Goal: Task Accomplishment & Management: Manage account settings

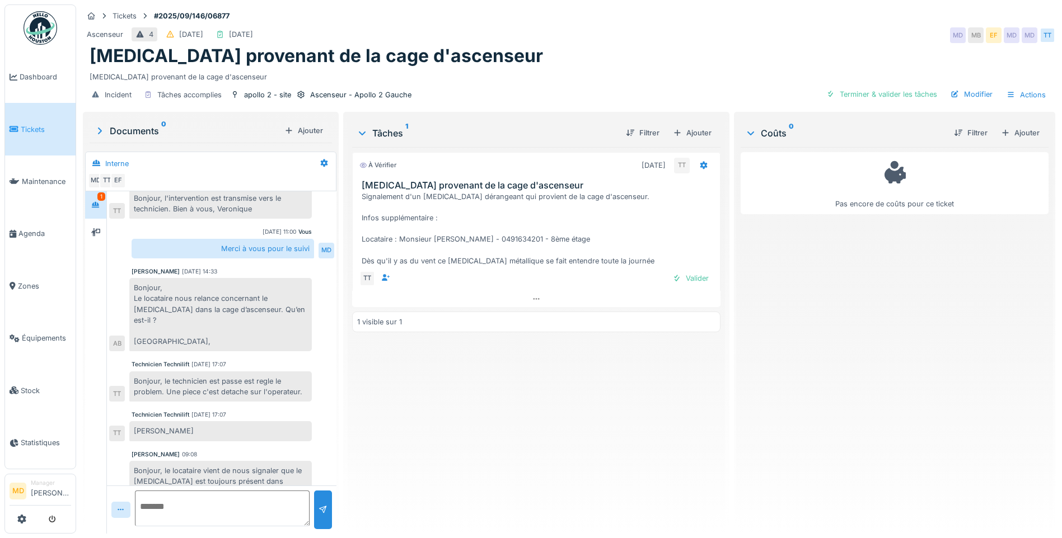
scroll to position [8, 0]
click at [104, 223] on div at bounding box center [95, 232] width 17 height 18
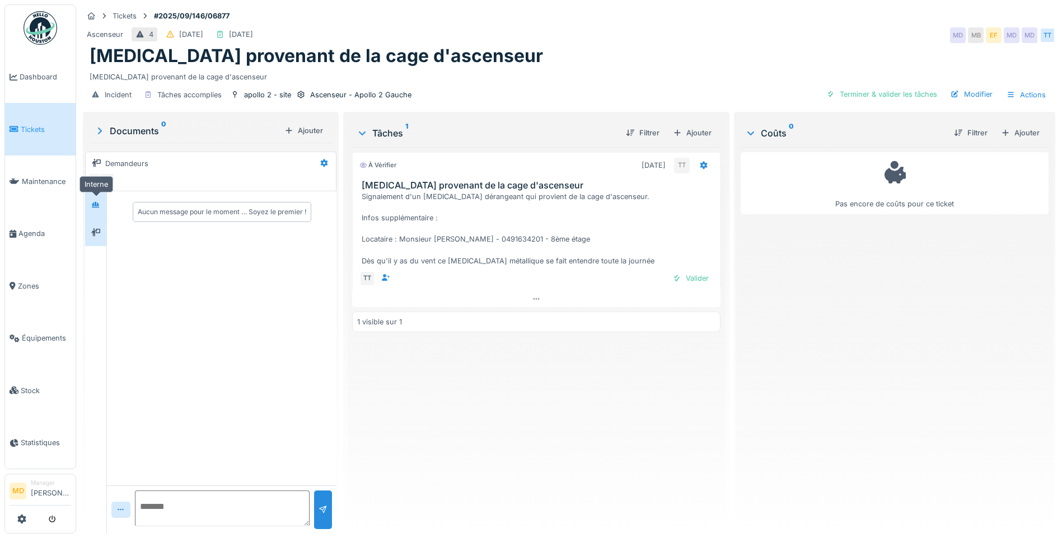
click at [98, 201] on icon at bounding box center [96, 204] width 8 height 6
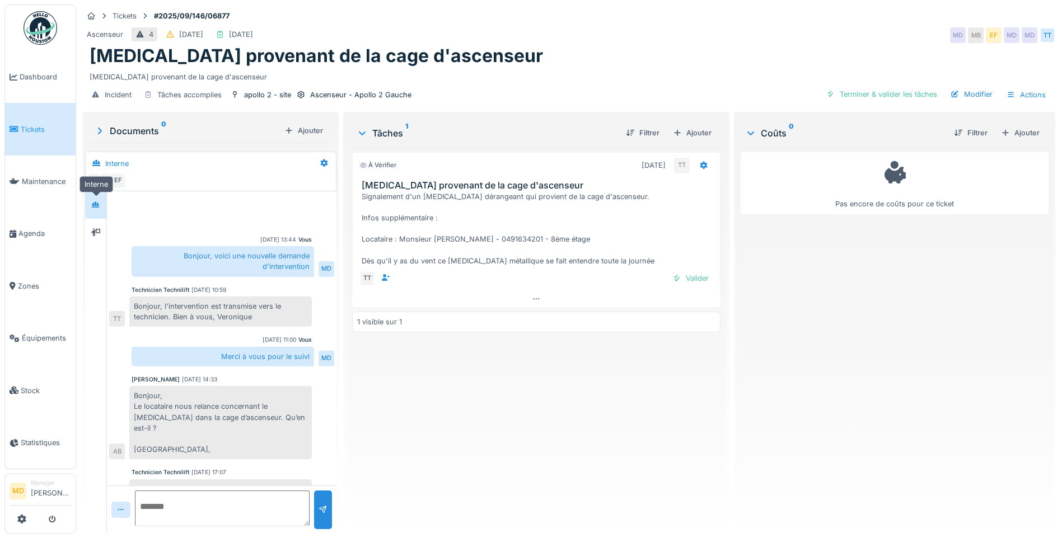
scroll to position [108, 0]
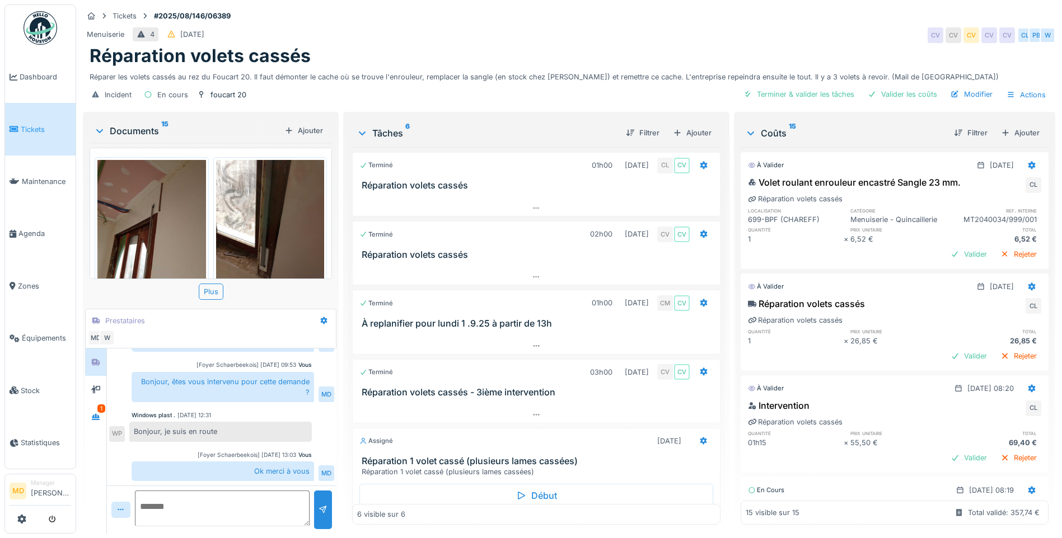
scroll to position [8, 0]
click at [90, 414] on div at bounding box center [95, 417] width 17 height 14
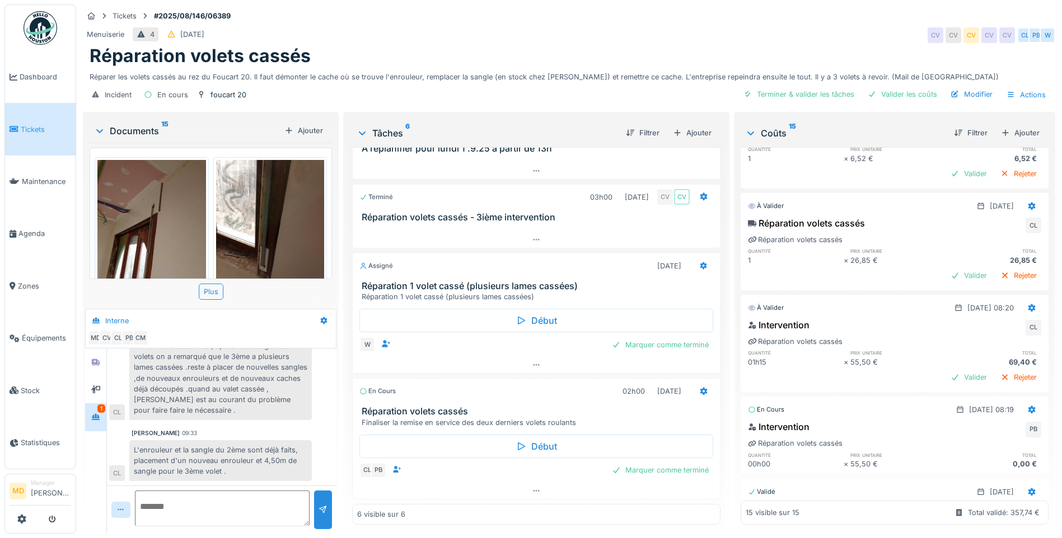
scroll to position [0, 0]
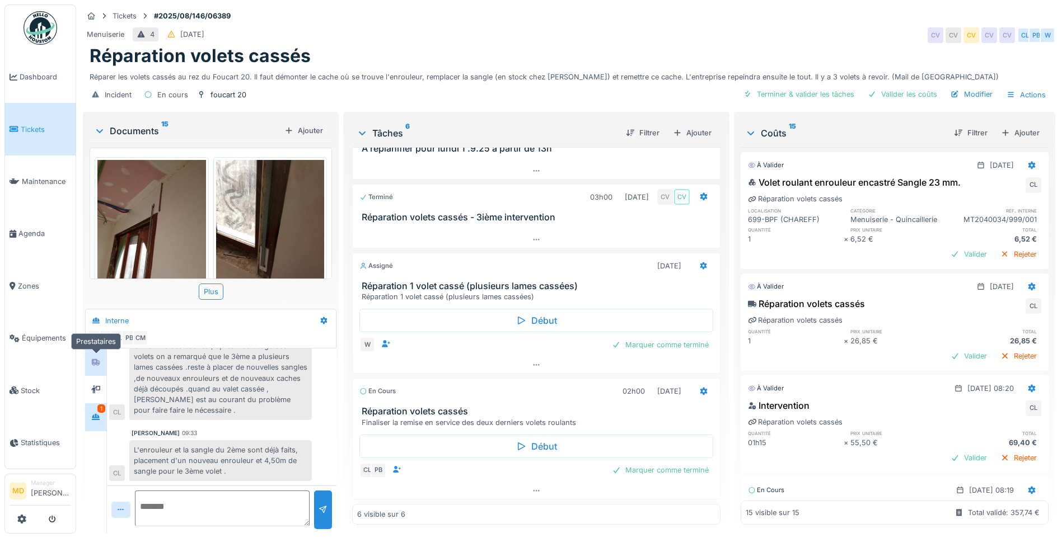
click at [91, 355] on div at bounding box center [95, 362] width 17 height 14
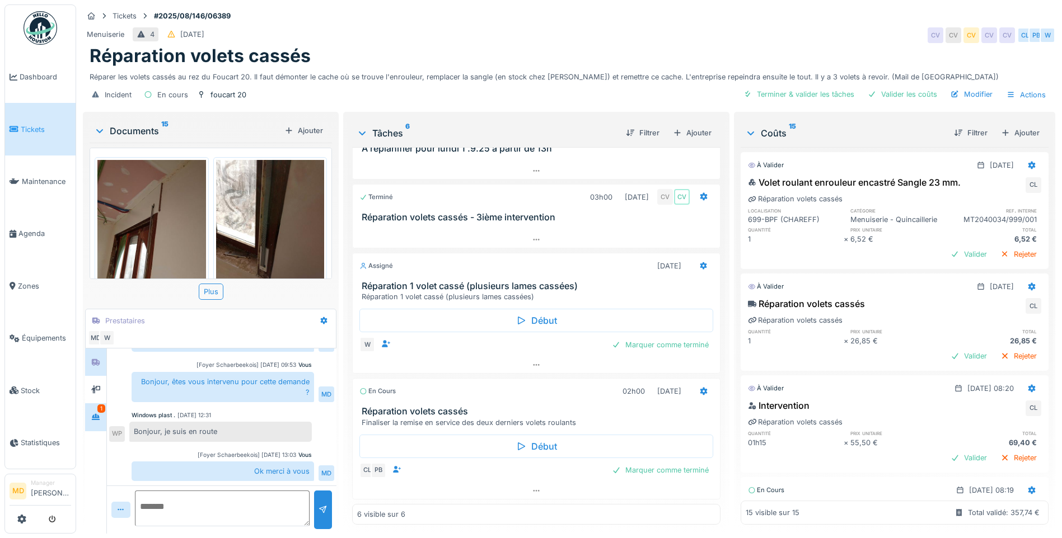
click at [104, 405] on div "1" at bounding box center [101, 409] width 8 height 8
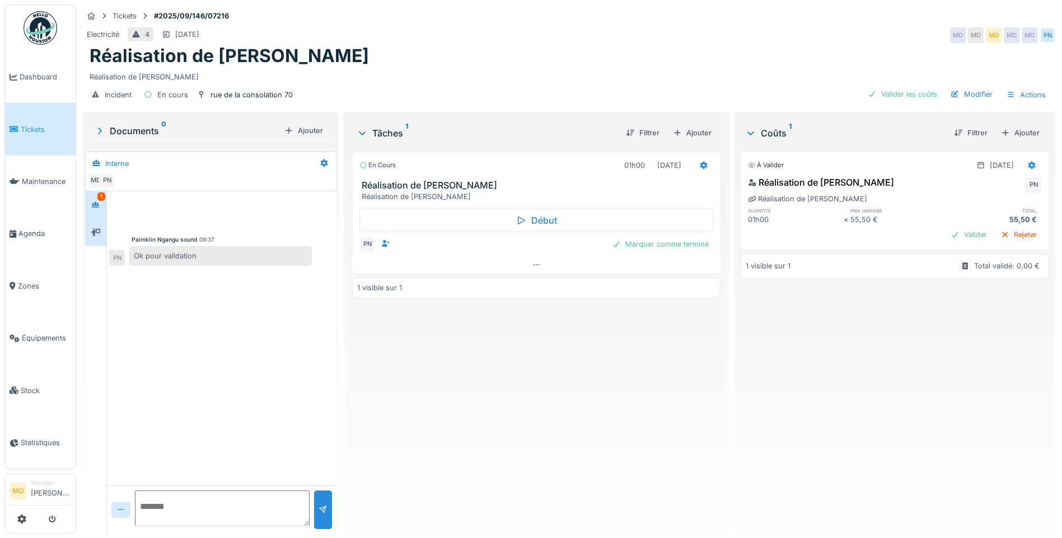
drag, startPoint x: 105, startPoint y: 244, endPoint x: 98, endPoint y: 231, distance: 14.5
click at [105, 244] on div at bounding box center [95, 232] width 21 height 27
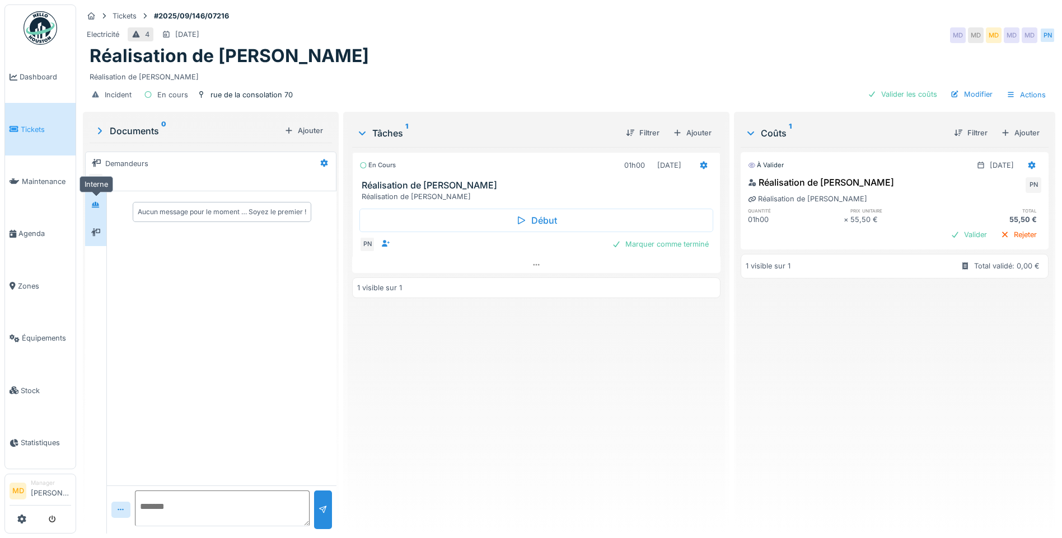
click at [95, 206] on icon at bounding box center [96, 204] width 8 height 6
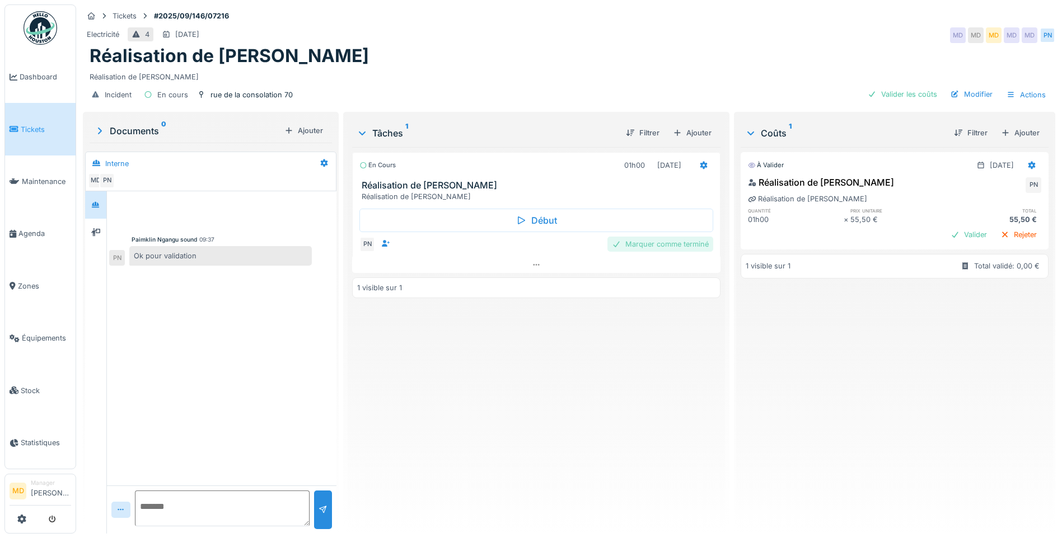
click at [654, 242] on div "Marquer comme terminé" at bounding box center [660, 244] width 106 height 15
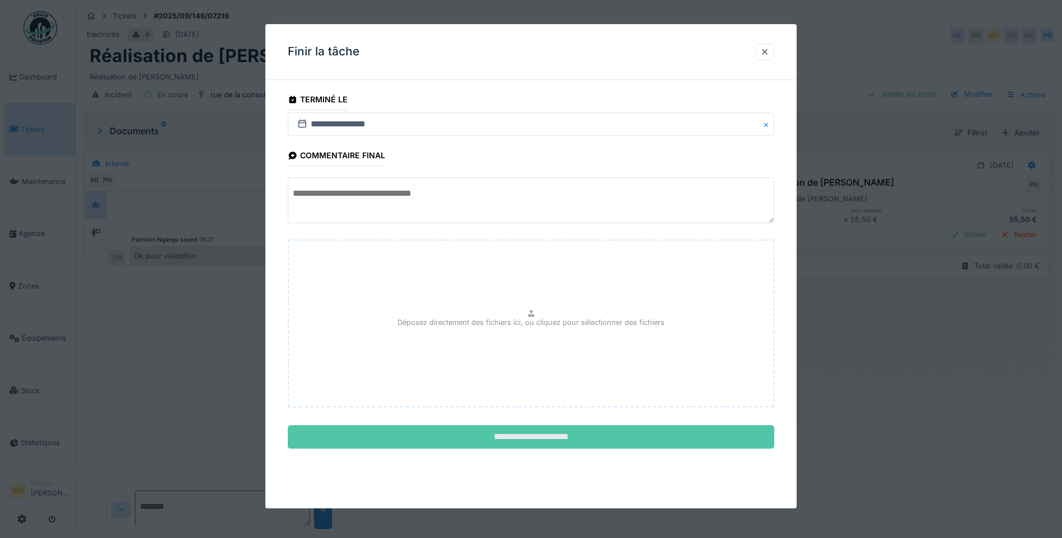
click at [512, 434] on input "**********" at bounding box center [531, 438] width 486 height 24
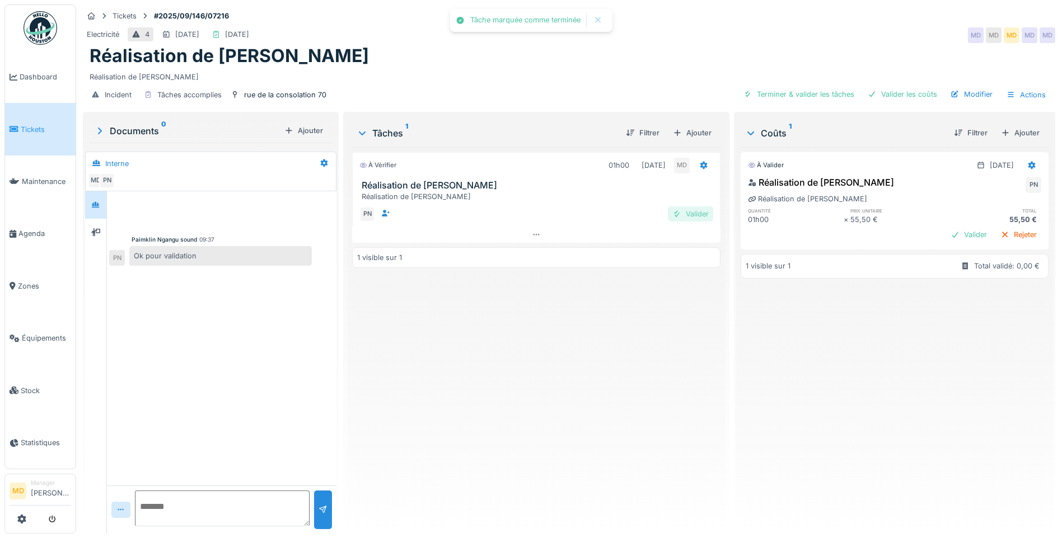
click at [682, 209] on div "Valider" at bounding box center [690, 214] width 45 height 15
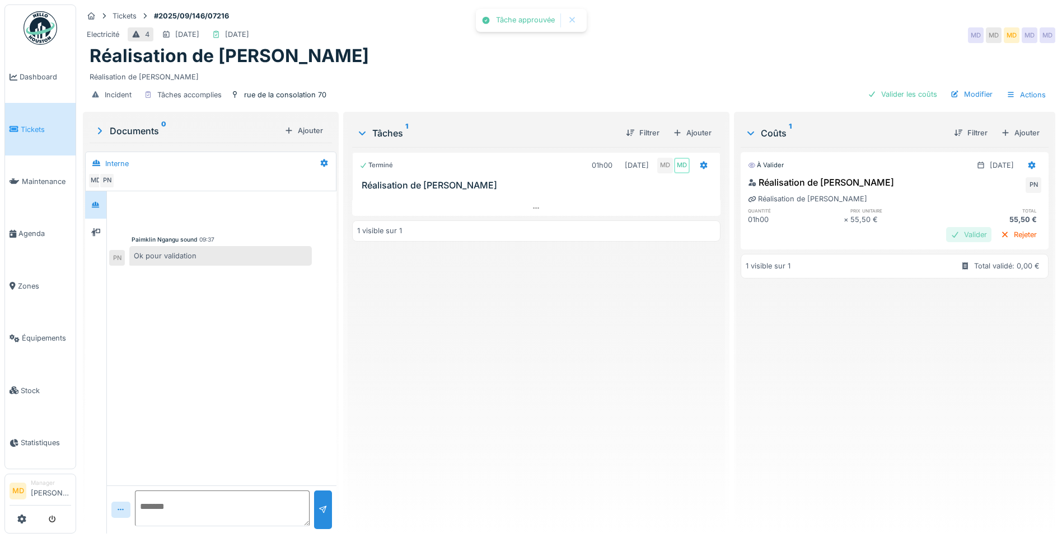
click at [958, 240] on div "Valider" at bounding box center [968, 234] width 45 height 15
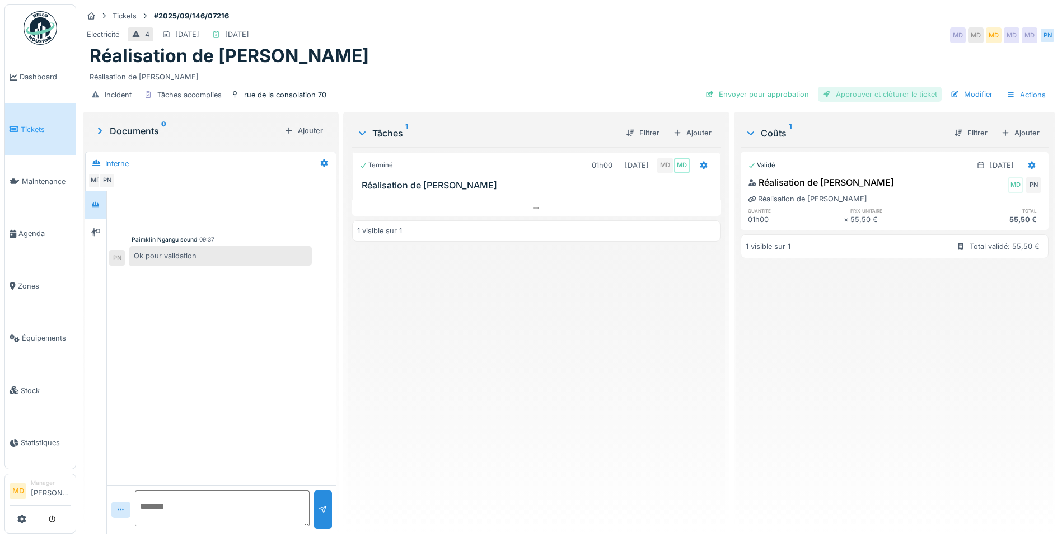
click at [855, 97] on div "Approuver et clôturer le ticket" at bounding box center [880, 94] width 124 height 15
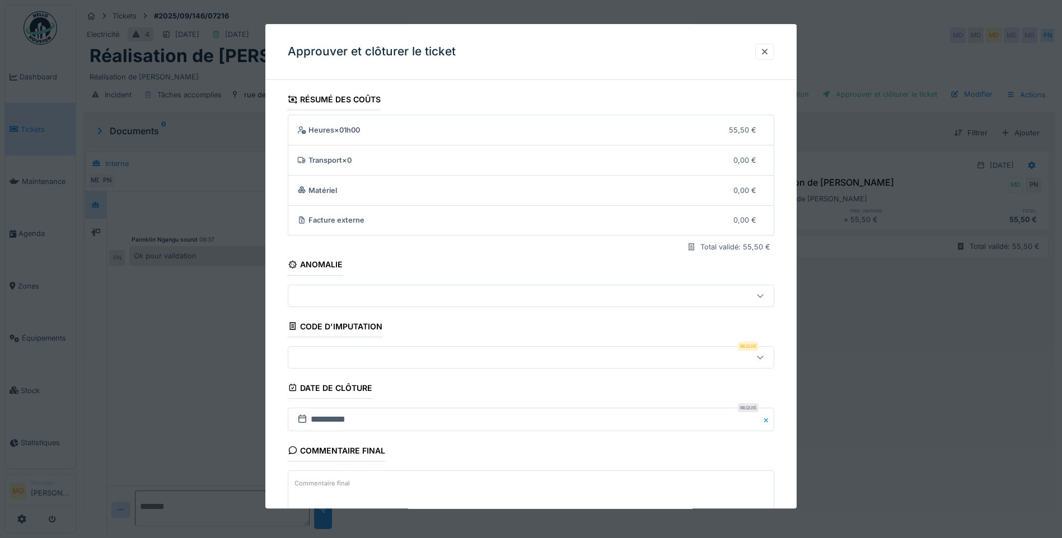
scroll to position [74, 0]
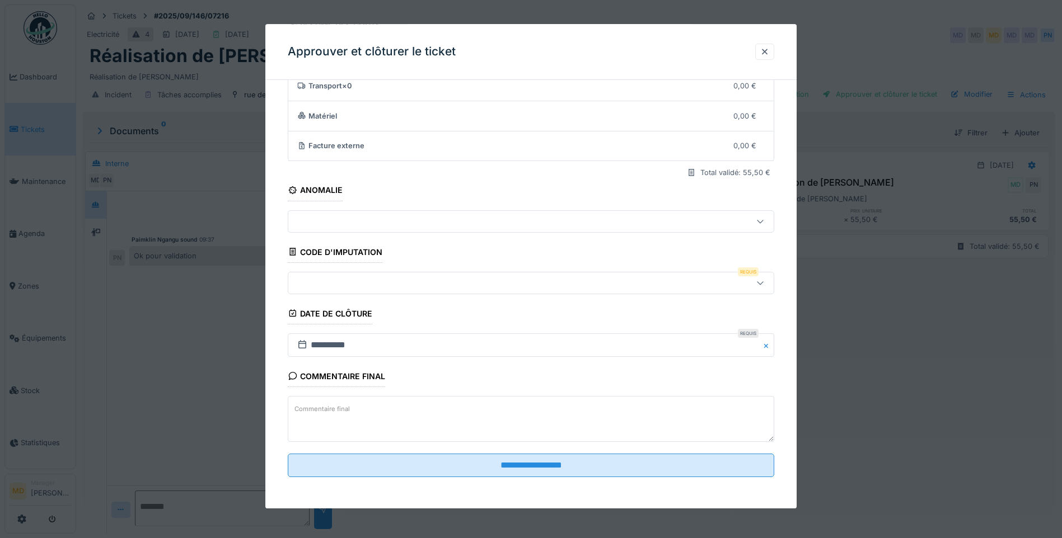
click at [453, 282] on div at bounding box center [502, 283] width 419 height 12
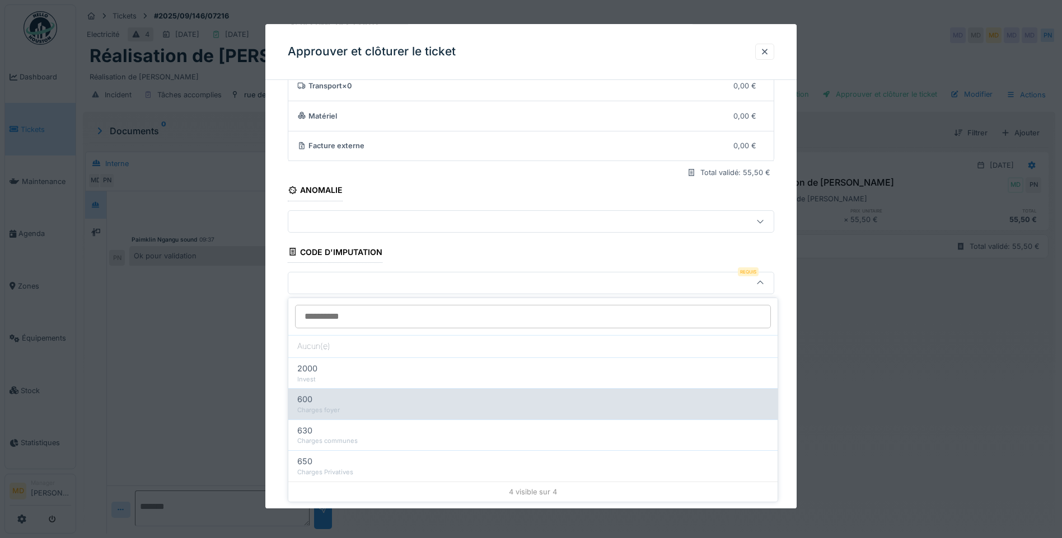
click at [393, 404] on div "600" at bounding box center [532, 399] width 471 height 12
type input "***"
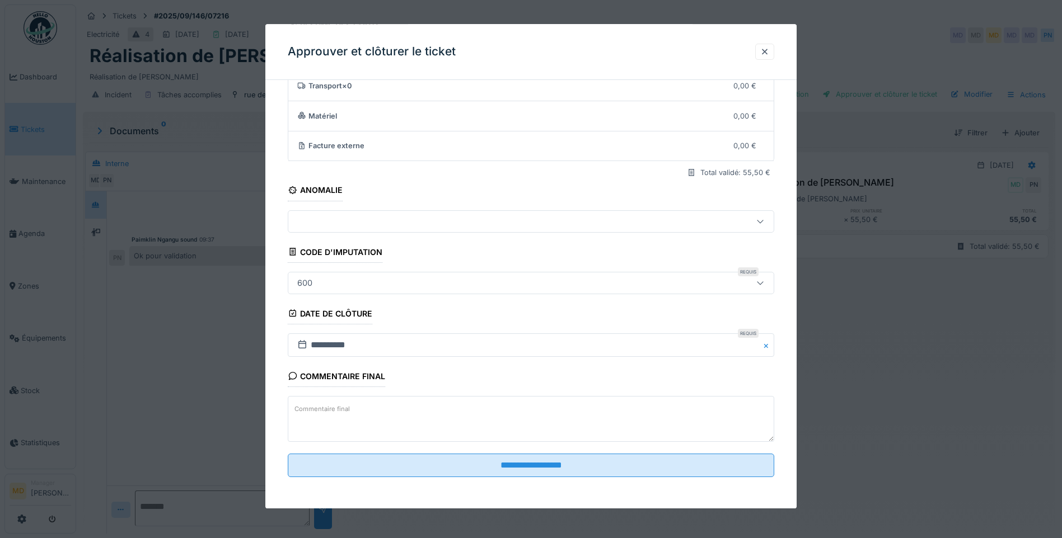
click at [354, 289] on div "600" at bounding box center [502, 283] width 419 height 12
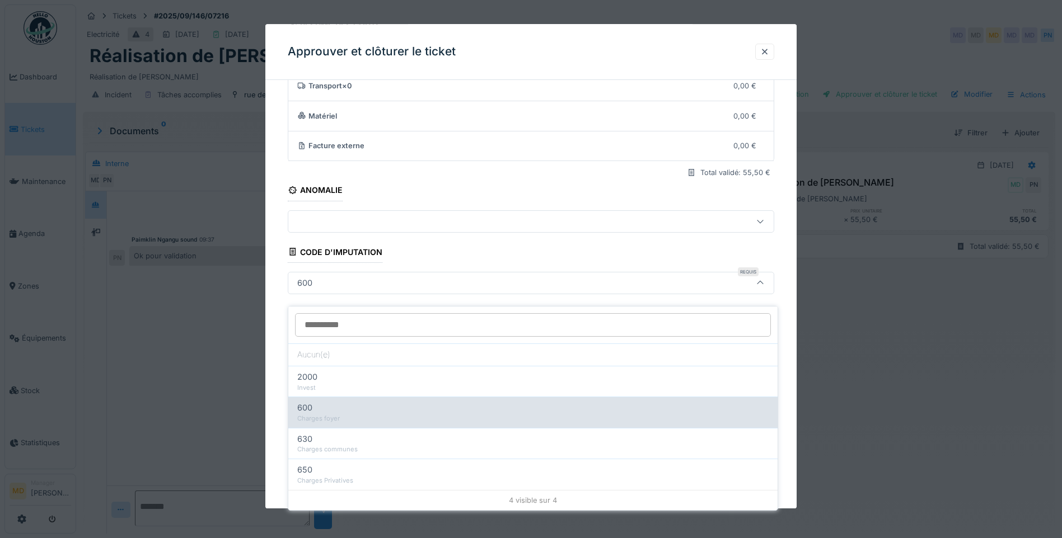
scroll to position [8, 0]
click at [401, 414] on div "Charges foyer" at bounding box center [532, 419] width 471 height 10
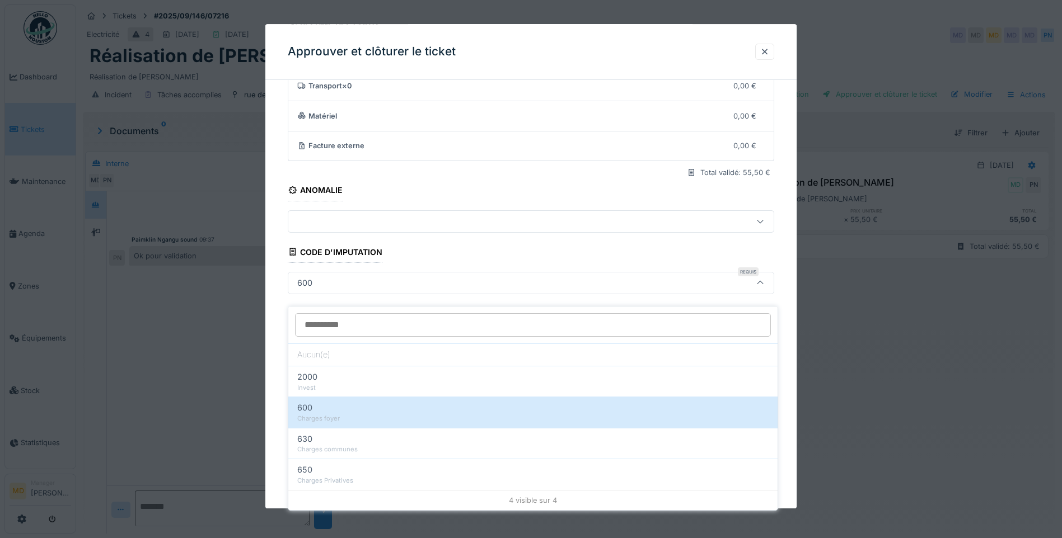
click at [264, 300] on div at bounding box center [531, 269] width 1062 height 538
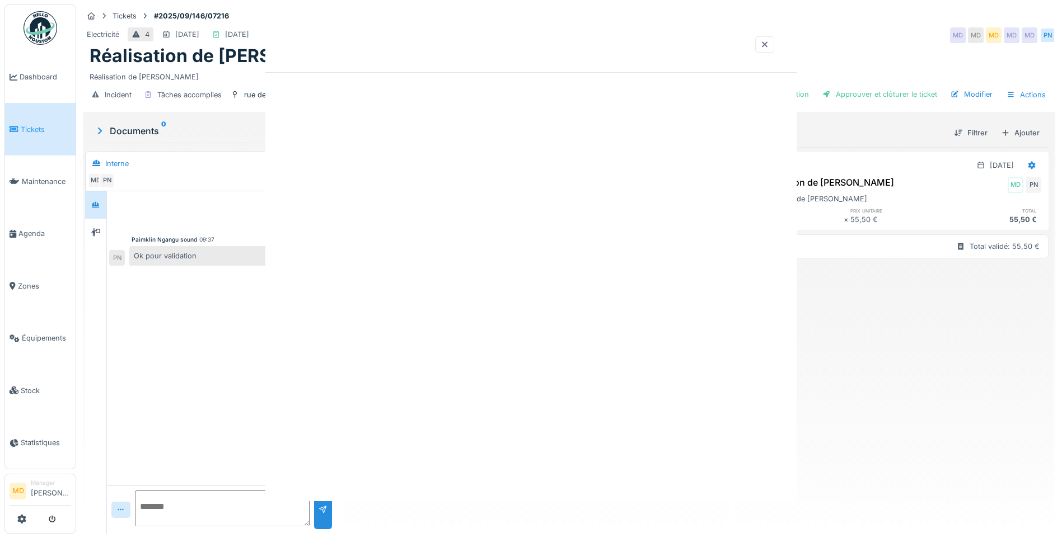
scroll to position [0, 0]
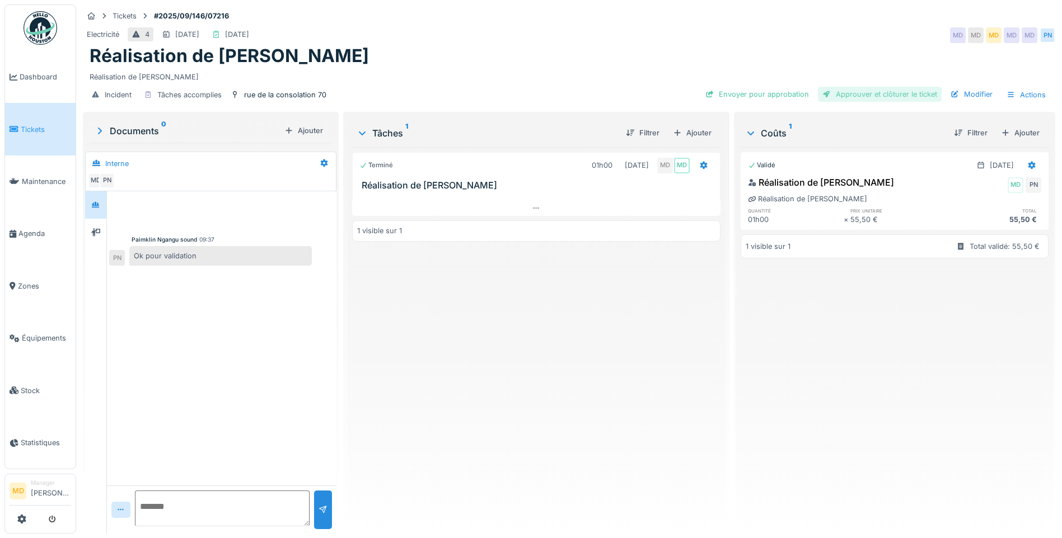
click at [870, 87] on div "Approuver et clôturer le ticket" at bounding box center [880, 94] width 124 height 15
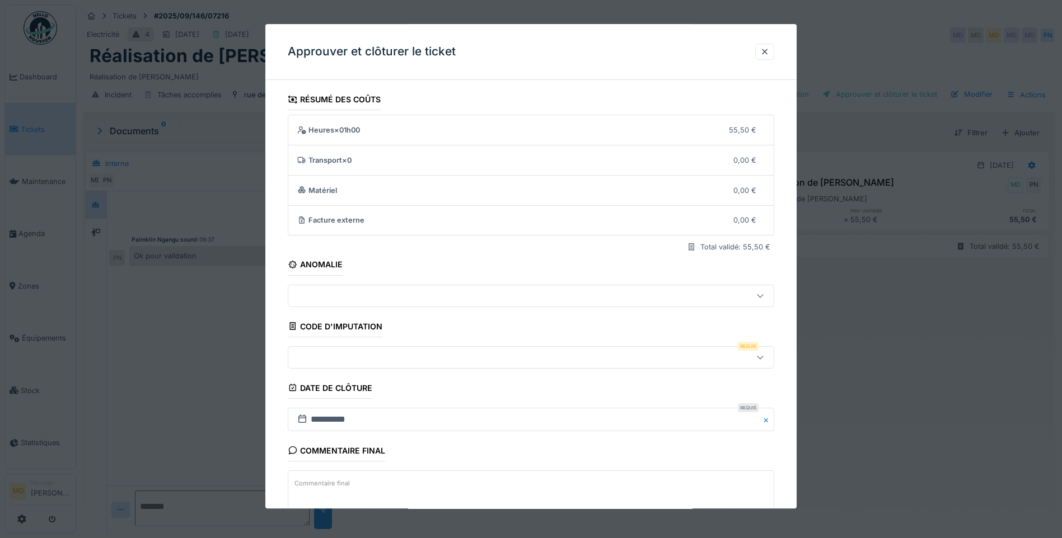
click at [352, 353] on div at bounding box center [502, 358] width 419 height 12
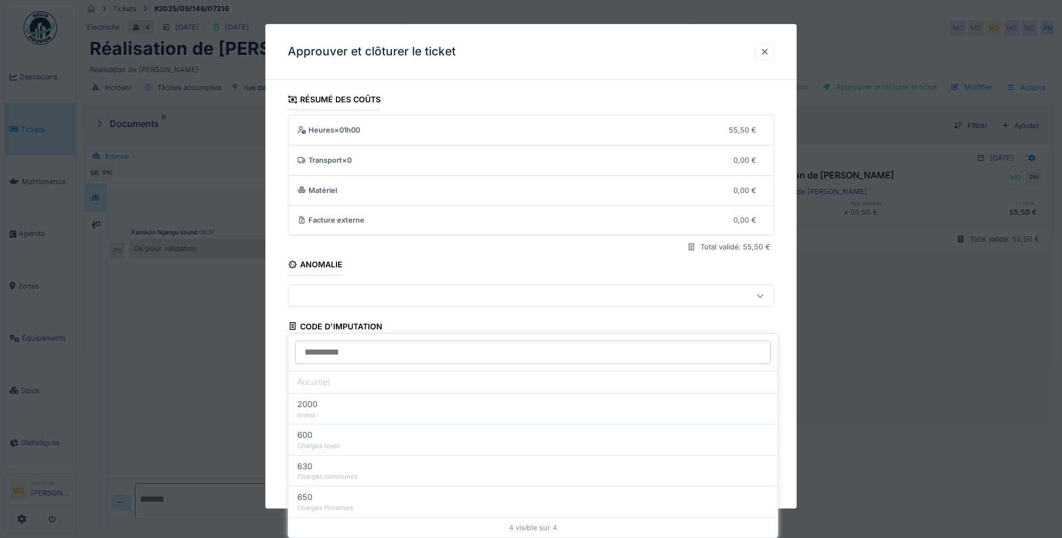
scroll to position [74, 0]
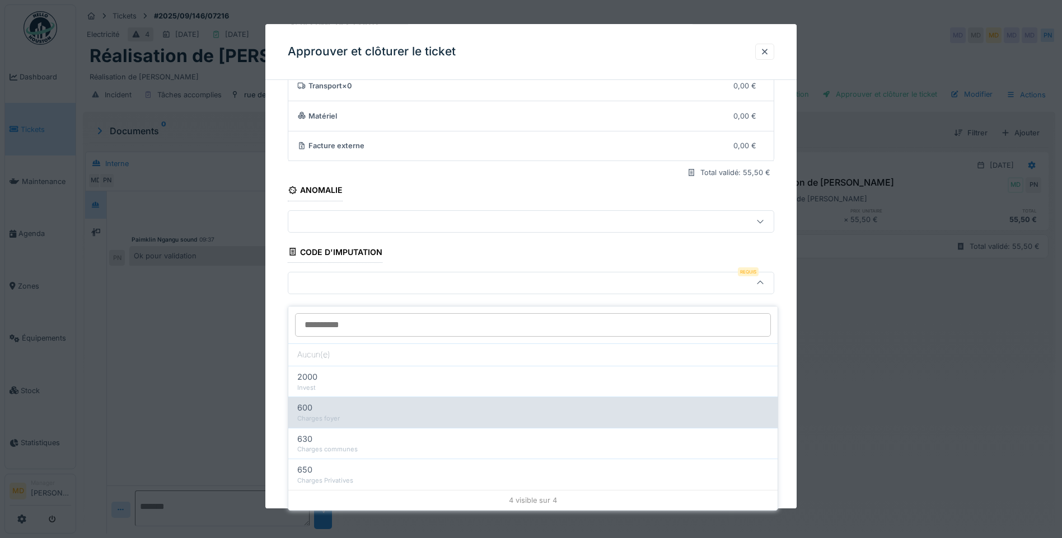
click at [339, 414] on div "Charges foyer" at bounding box center [532, 419] width 471 height 10
type input "***"
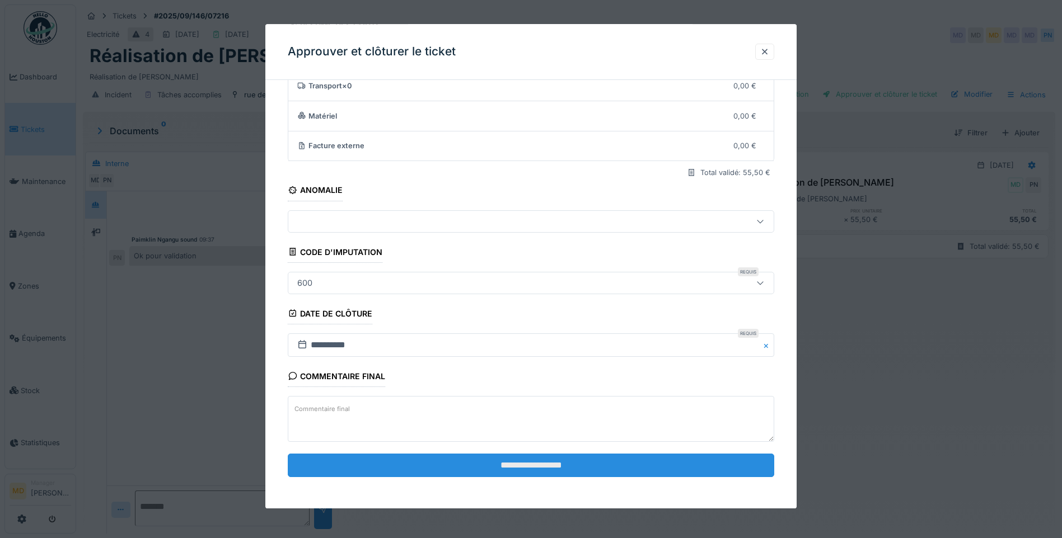
click at [528, 460] on input "**********" at bounding box center [531, 466] width 486 height 24
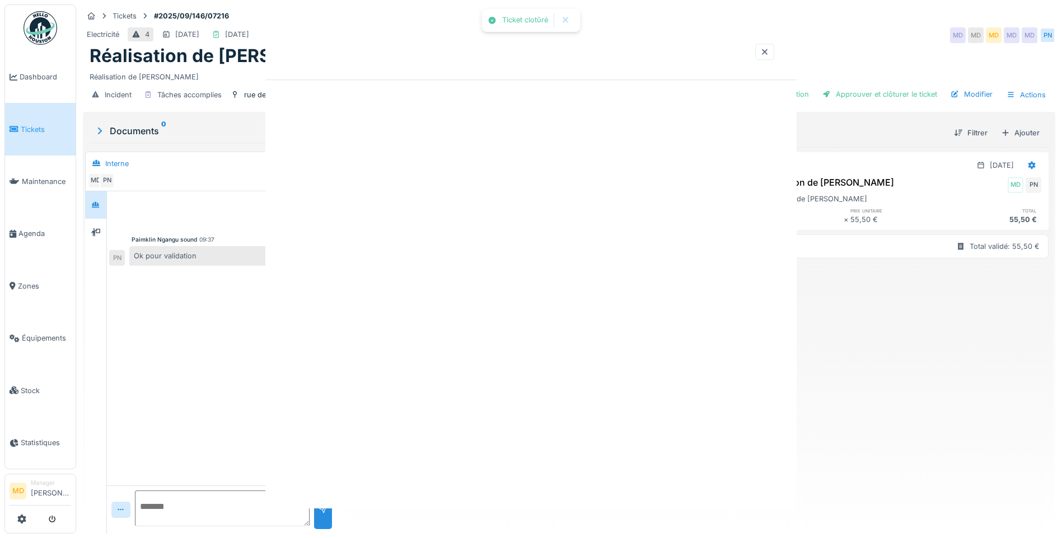
scroll to position [0, 0]
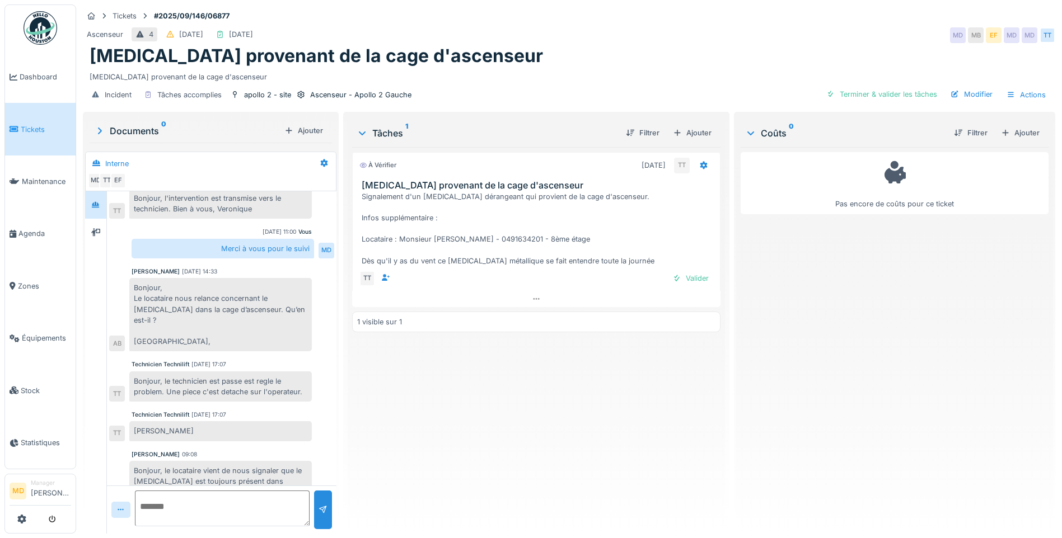
scroll to position [8, 0]
click at [255, 90] on div "apollo 2 - site" at bounding box center [267, 95] width 47 height 11
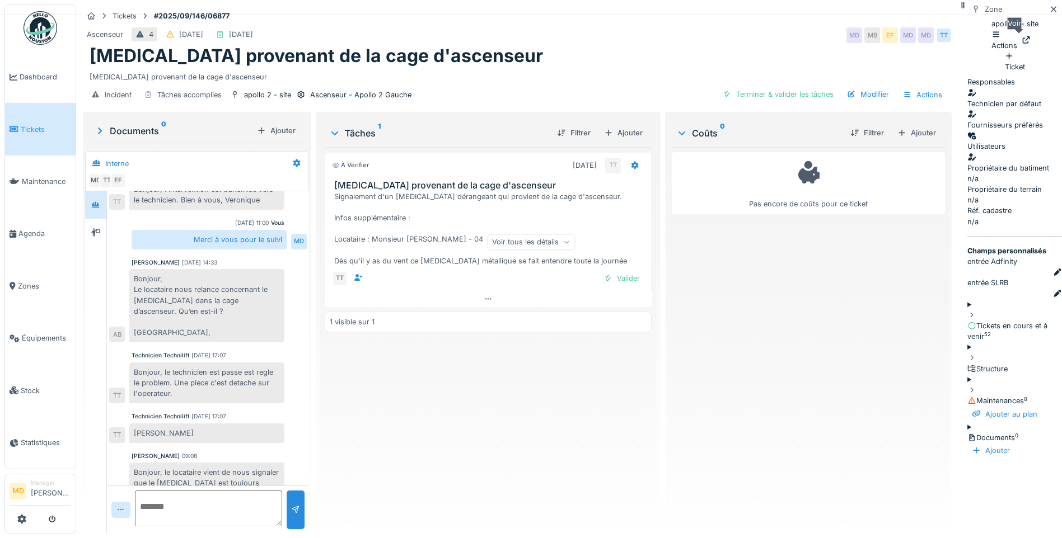
click at [1021, 39] on div at bounding box center [1025, 40] width 9 height 11
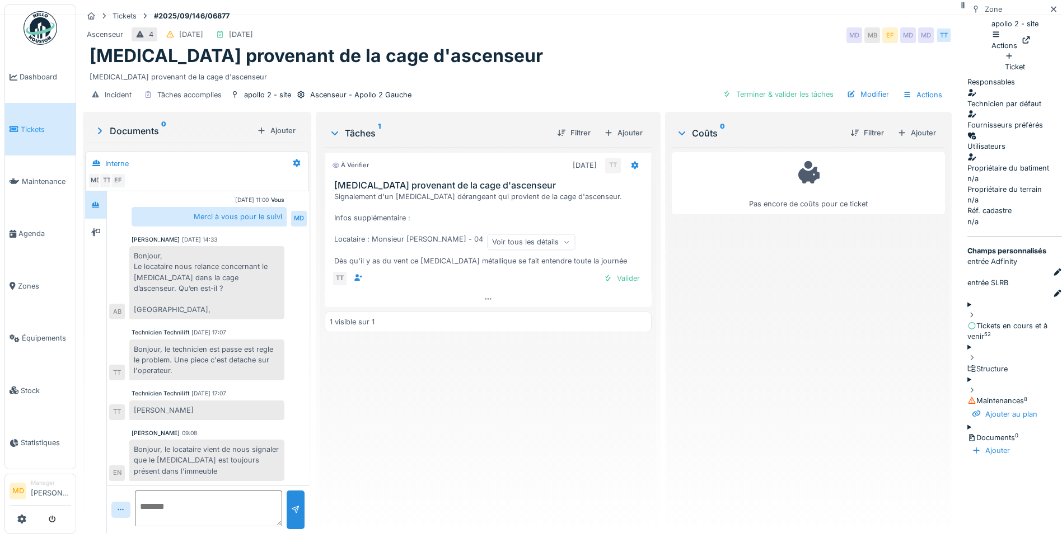
scroll to position [220, 0]
click at [1049, 10] on icon at bounding box center [1053, 9] width 9 height 7
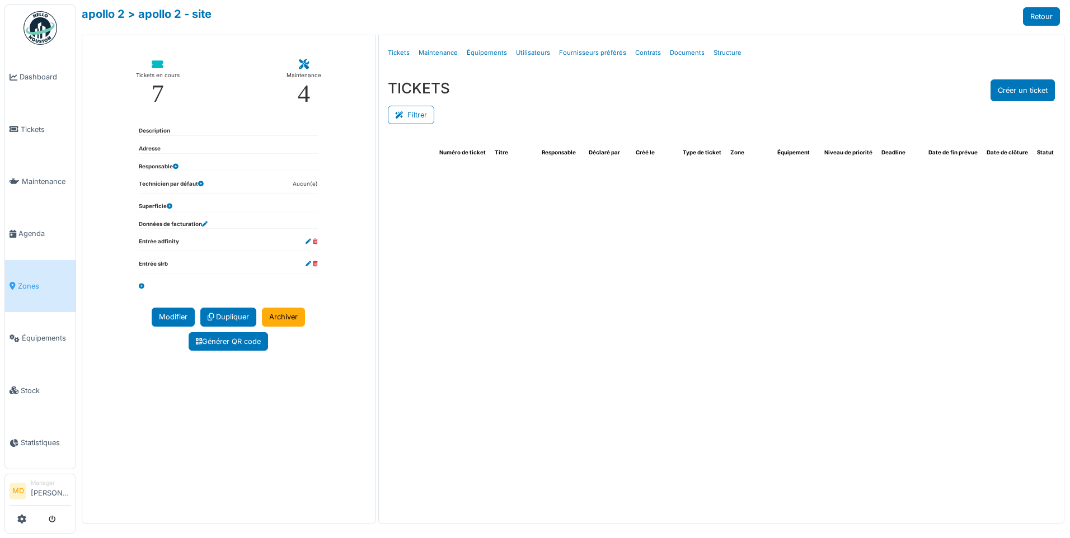
select select "***"
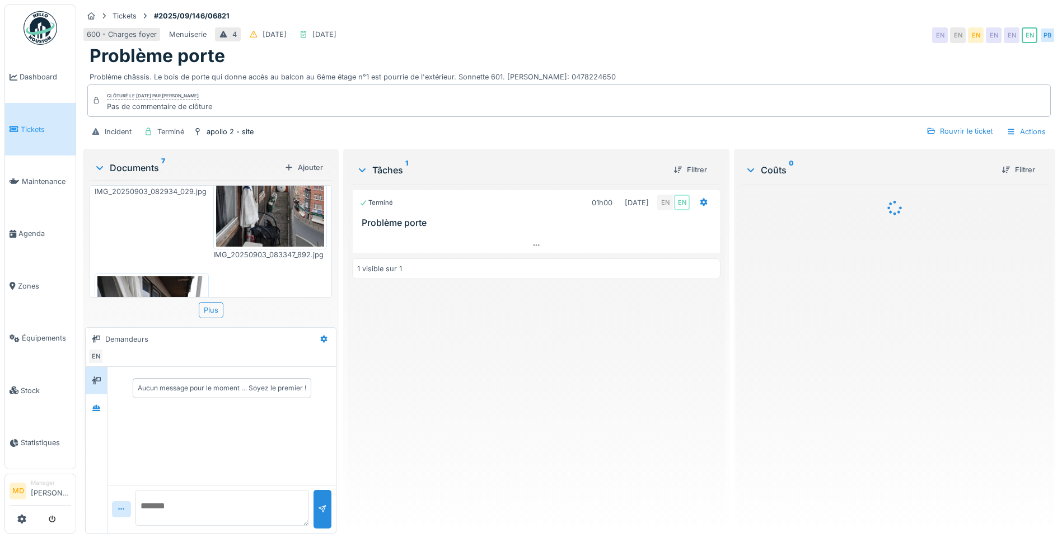
scroll to position [561, 0]
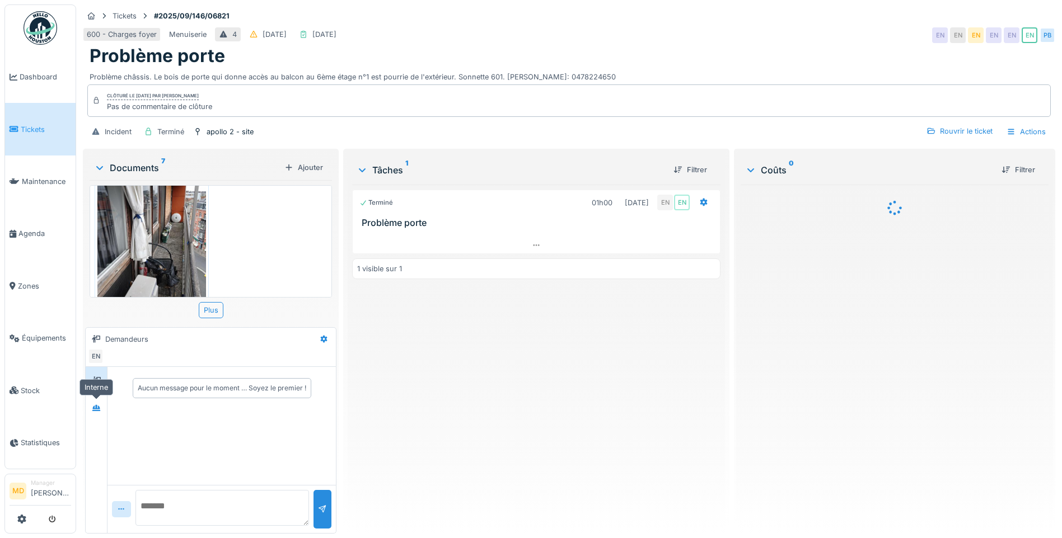
click at [85, 395] on div "Aucun message pour le moment … Soyez le premier !" at bounding box center [210, 450] width 251 height 167
click at [92, 405] on icon at bounding box center [96, 408] width 9 height 7
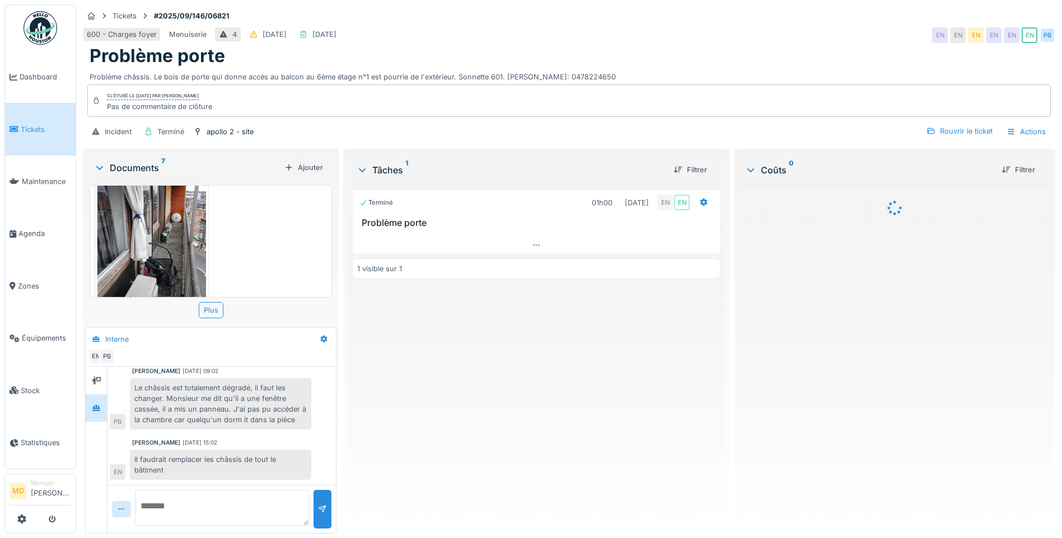
scroll to position [0, 0]
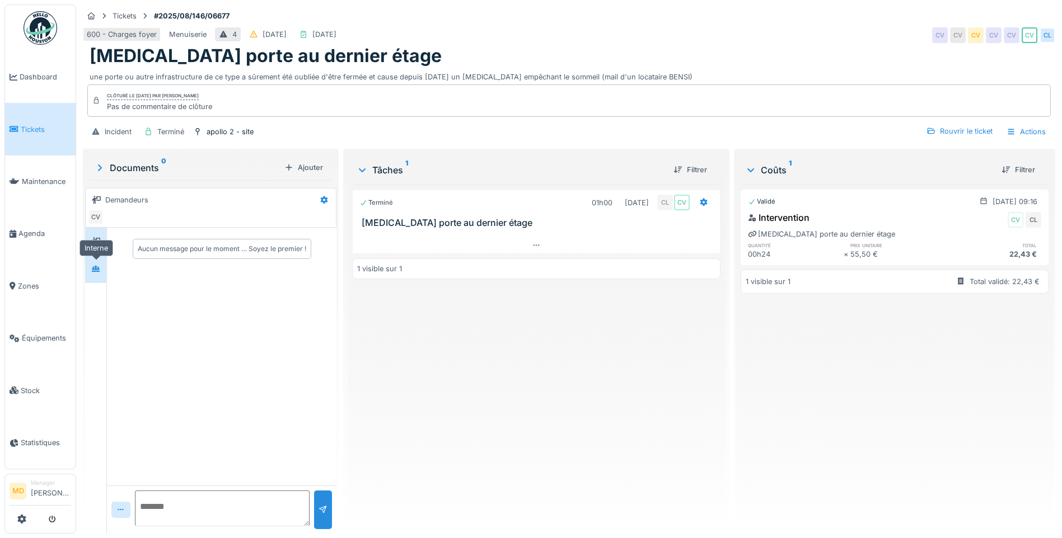
click at [91, 264] on div at bounding box center [95, 269] width 17 height 14
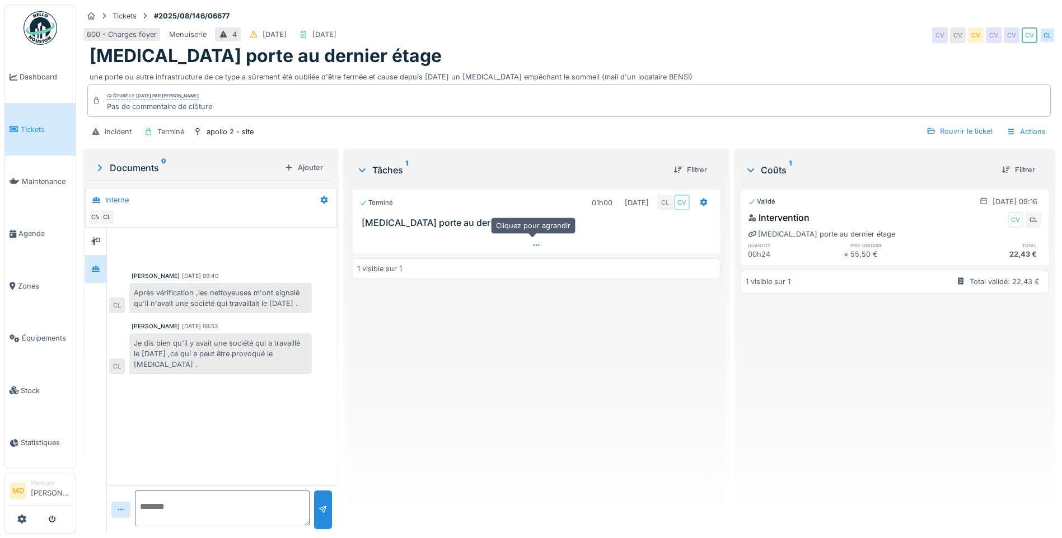
click at [532, 246] on icon at bounding box center [536, 245] width 9 height 7
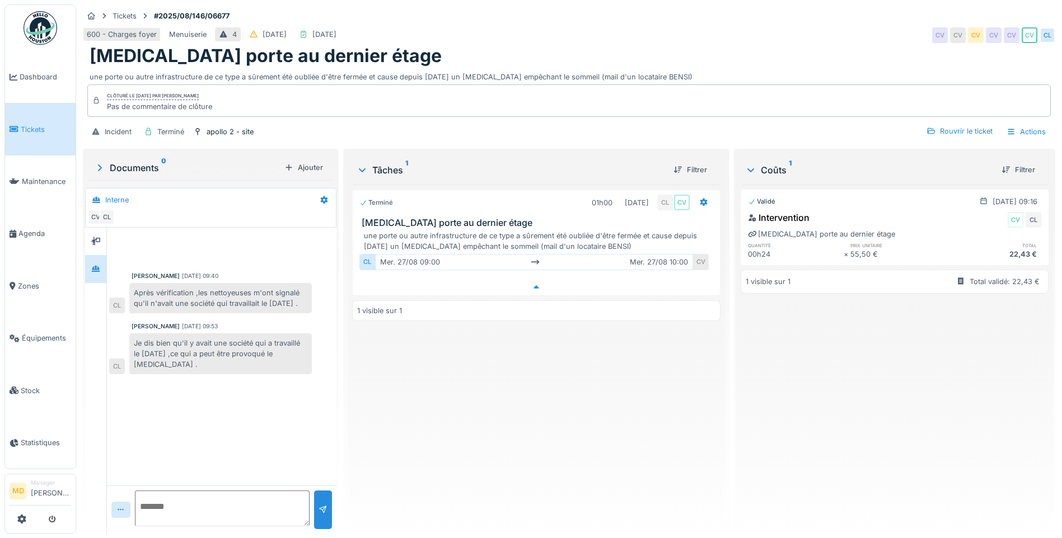
scroll to position [8, 0]
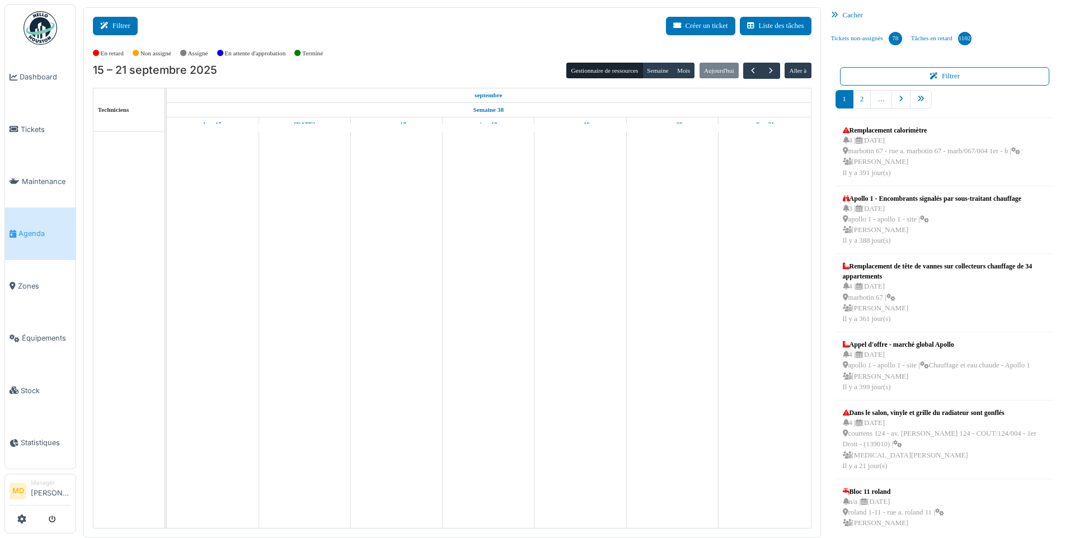
click at [112, 25] on icon at bounding box center [106, 25] width 12 height 7
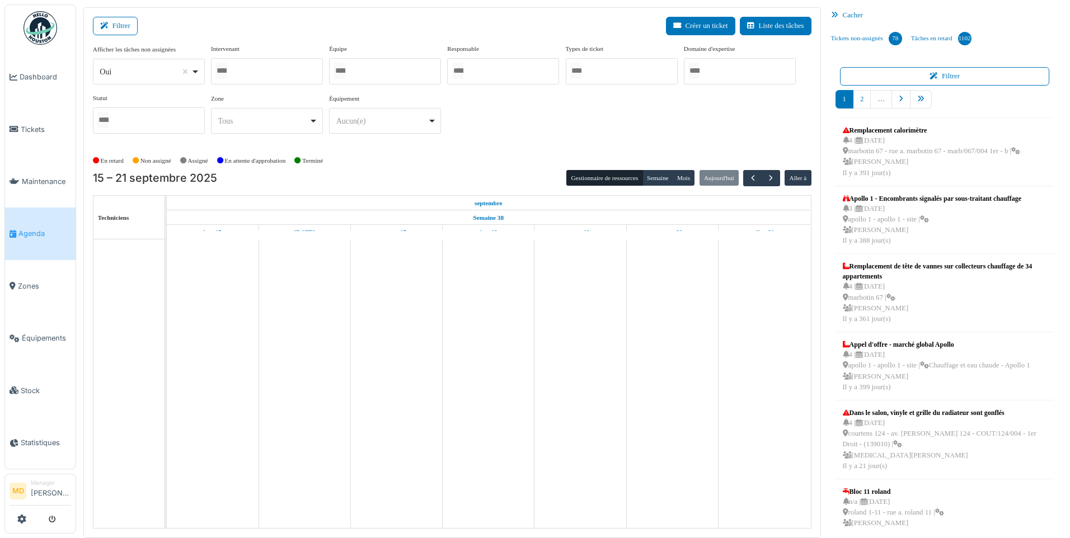
click at [285, 65] on div at bounding box center [267, 71] width 112 height 26
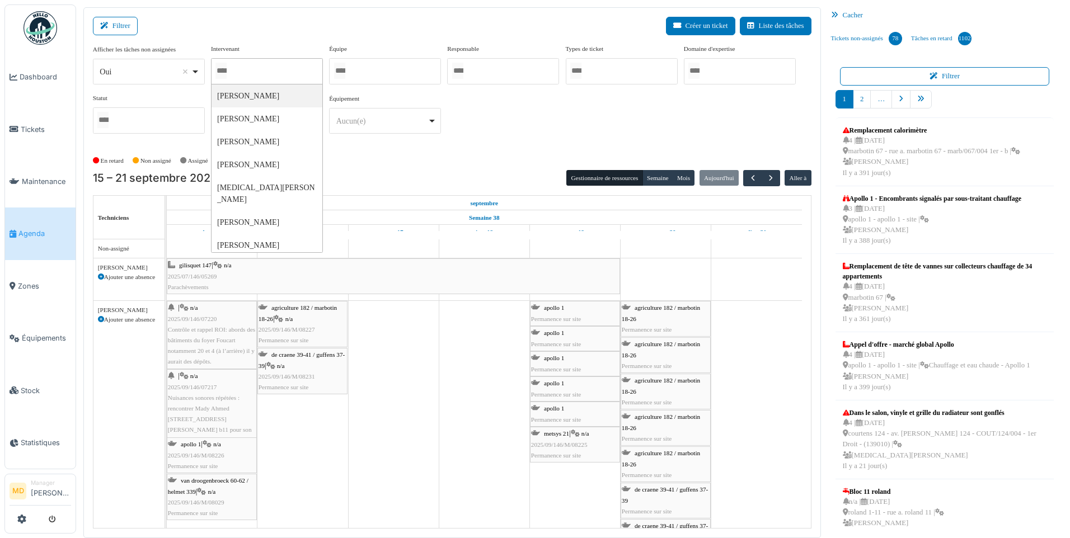
click at [292, 75] on div at bounding box center [267, 71] width 112 height 26
type input "******"
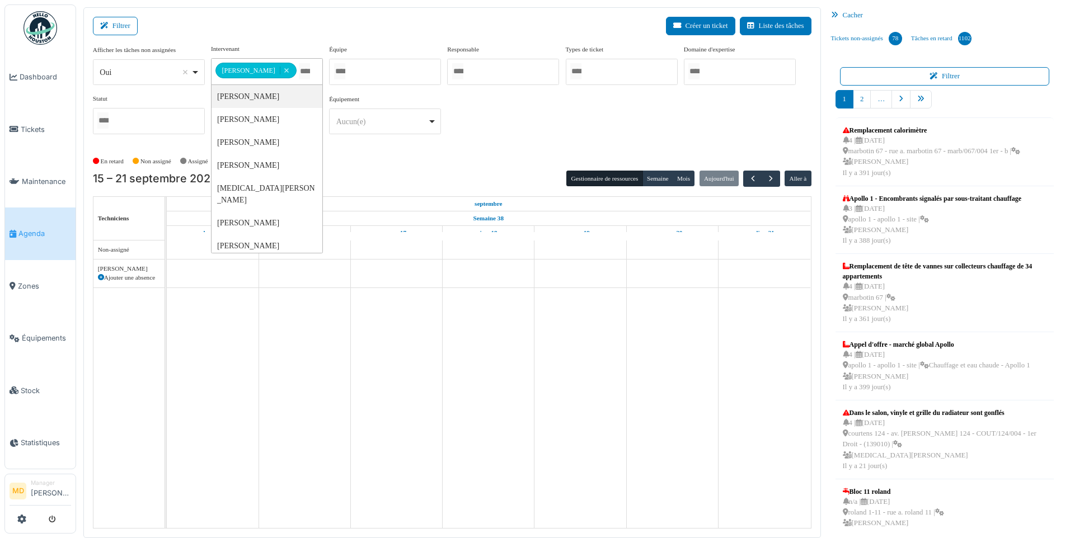
click at [555, 146] on div "**********" at bounding box center [452, 98] width 719 height 108
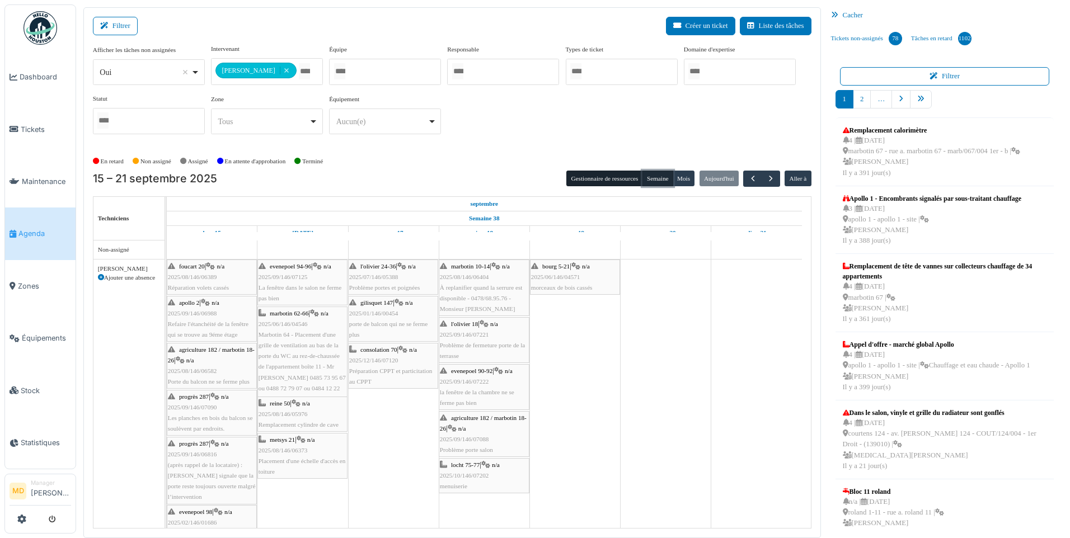
click at [654, 179] on button "Semaine" at bounding box center [658, 179] width 31 height 16
